Goal: Transaction & Acquisition: Register for event/course

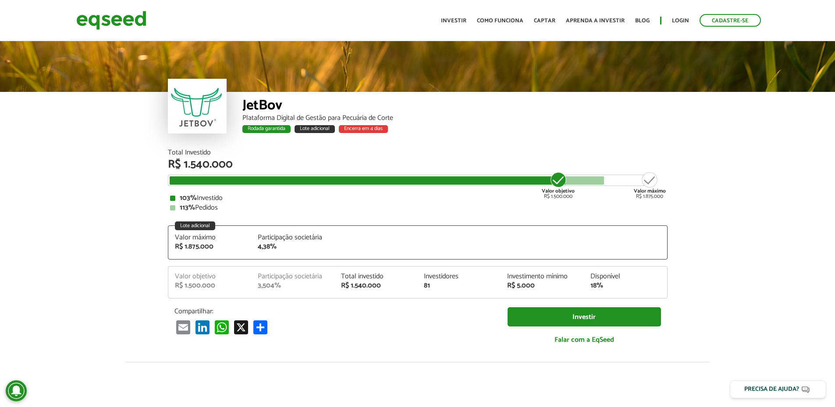
click at [344, 23] on div "Cadastre-se Toggle navigation Toggle navigation Início Investir Como funciona C…" at bounding box center [418, 20] width 696 height 23
